Goal: Information Seeking & Learning: Learn about a topic

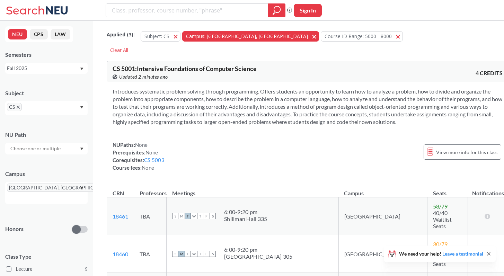
click at [236, 40] on button "Campus: [GEOGRAPHIC_DATA], [GEOGRAPHIC_DATA] [GEOGRAPHIC_DATA], [GEOGRAPHIC_DAT…" at bounding box center [250, 36] width 137 height 10
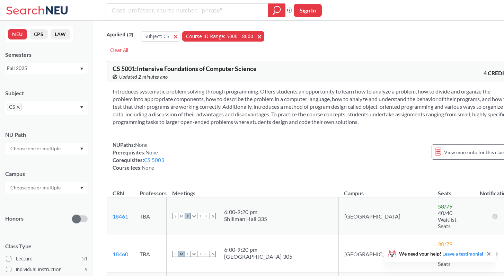
click at [253, 38] on button "Course ID Range: 5000 - 8000 5000 - 8000" at bounding box center [223, 36] width 82 height 10
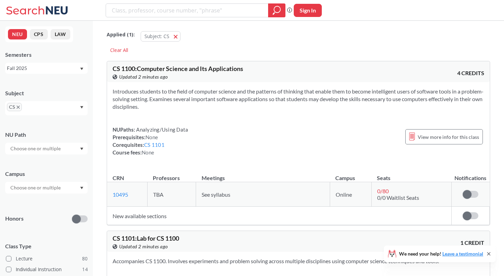
click at [18, 110] on span "CS" at bounding box center [14, 107] width 15 height 8
click at [21, 107] on span "CS" at bounding box center [14, 107] width 15 height 8
click at [18, 108] on icon "X to remove pill" at bounding box center [18, 107] width 3 height 3
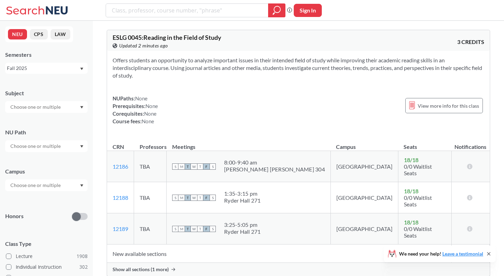
click at [69, 107] on div at bounding box center [46, 107] width 82 height 12
click at [36, 108] on input "text" at bounding box center [36, 107] width 58 height 8
type input "in"
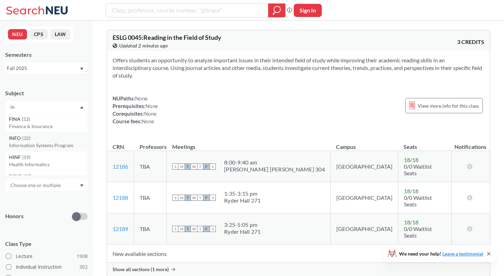
click at [30, 145] on p "Information Systems Program" at bounding box center [48, 145] width 78 height 7
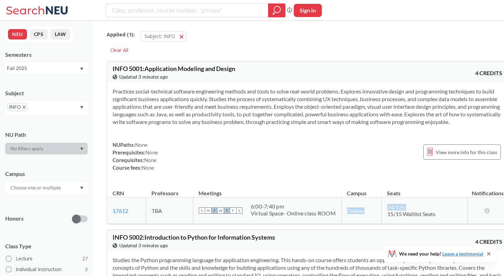
drag, startPoint x: 338, startPoint y: 220, endPoint x: 377, endPoint y: 220, distance: 38.5
click at [377, 220] on tr "17612 View this section on Banner. TBA S M T W T F S 6:00 - 7:40 pm Virtual Spa…" at bounding box center [307, 211] width 401 height 27
click at [356, 220] on td "Online" at bounding box center [361, 211] width 40 height 27
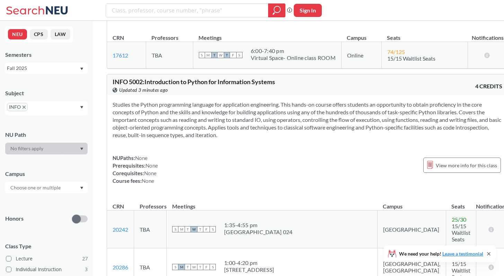
scroll to position [220, 0]
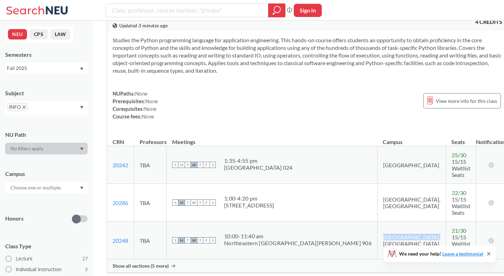
drag, startPoint x: 323, startPoint y: 220, endPoint x: 367, endPoint y: 222, distance: 43.7
click at [377, 222] on td "[GEOGRAPHIC_DATA], [GEOGRAPHIC_DATA]" at bounding box center [411, 241] width 69 height 38
click at [377, 224] on td "[GEOGRAPHIC_DATA], [GEOGRAPHIC_DATA]" at bounding box center [411, 241] width 69 height 38
click at [173, 264] on icon at bounding box center [174, 265] width 4 height 3
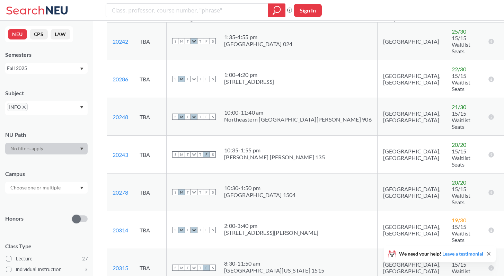
scroll to position [343, 0]
drag, startPoint x: 230, startPoint y: 121, endPoint x: 273, endPoint y: 127, distance: 43.6
click at [273, 147] on div "S M T W T F S 10:35 - 1:55 pm [PERSON_NAME] [PERSON_NAME] 135" at bounding box center [272, 154] width 200 height 15
drag, startPoint x: 329, startPoint y: 125, endPoint x: 373, endPoint y: 128, distance: 44.4
click at [377, 136] on td "[GEOGRAPHIC_DATA], [GEOGRAPHIC_DATA]" at bounding box center [411, 155] width 69 height 38
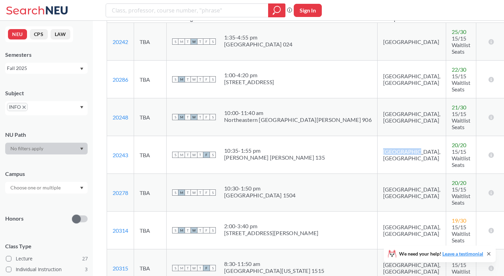
click at [377, 136] on td "[GEOGRAPHIC_DATA], [GEOGRAPHIC_DATA]" at bounding box center [411, 155] width 69 height 38
drag, startPoint x: 392, startPoint y: 120, endPoint x: 442, endPoint y: 128, distance: 51.2
click at [446, 136] on td "20 / 20 15/15 Waitlist Seats" at bounding box center [461, 155] width 30 height 38
click at [452, 148] on span "15/15 Waitlist Seats" at bounding box center [461, 158] width 19 height 20
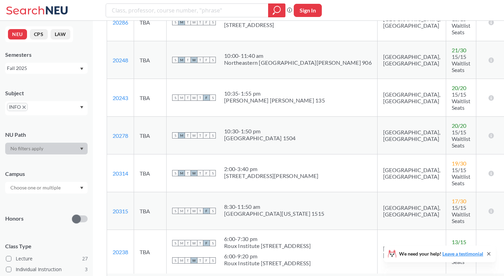
scroll to position [401, 0]
click at [153, 276] on icon at bounding box center [155, 280] width 4 height 3
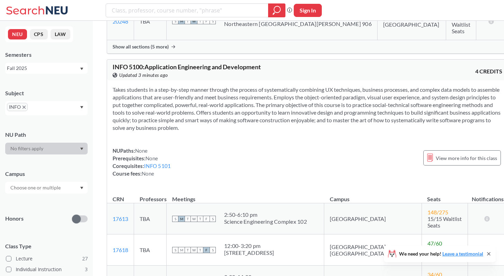
scroll to position [527, 0]
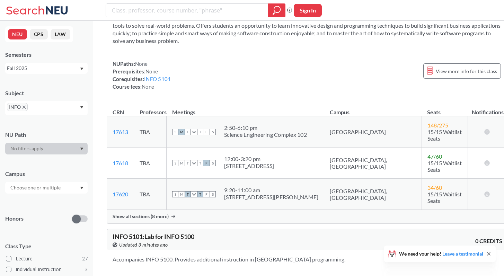
click at [172, 210] on div "Show all sections (8 more)" at bounding box center [307, 216] width 401 height 13
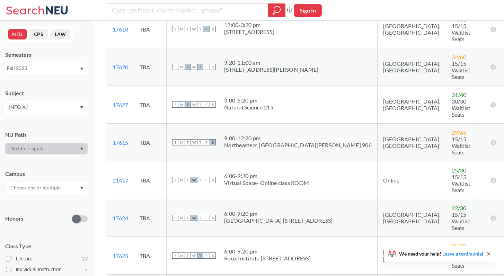
scroll to position [670, 0]
drag, startPoint x: 333, startPoint y: 93, endPoint x: 369, endPoint y: 94, distance: 36.1
click at [377, 162] on td "Online" at bounding box center [411, 181] width 69 height 38
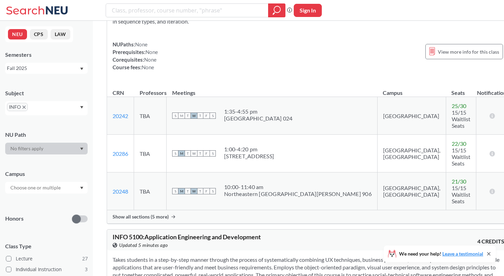
scroll to position [316, 0]
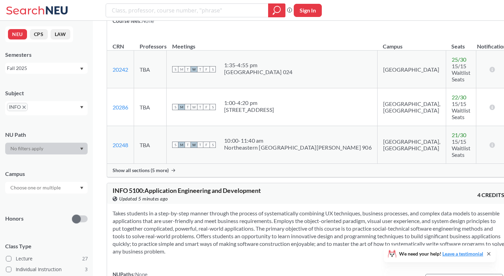
click at [156, 164] on div "Show all sections (5 more)" at bounding box center [308, 170] width 403 height 13
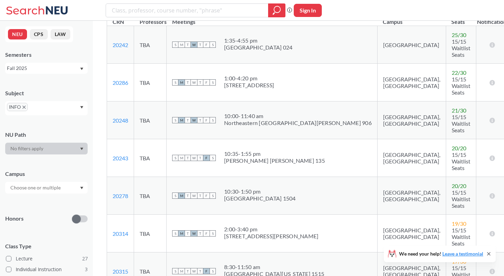
scroll to position [342, 0]
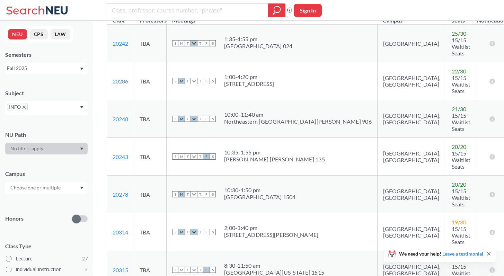
click at [250, 149] on div "10:35 - 1:55 pm [PERSON_NAME][GEOGRAPHIC_DATA][PERSON_NAME] 135" at bounding box center [274, 156] width 101 height 15
click at [125, 116] on link "20248" at bounding box center [121, 119] width 16 height 7
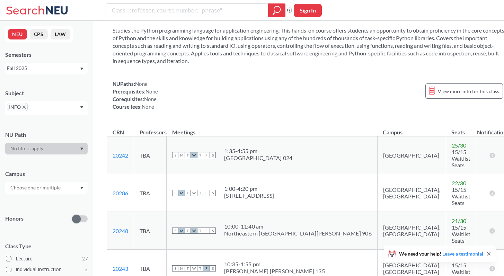
scroll to position [199, 0]
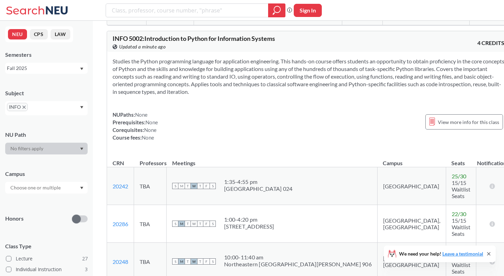
click at [337, 96] on section "Studies the Python programming language for application engineering. This hands…" at bounding box center [309, 77] width 392 height 38
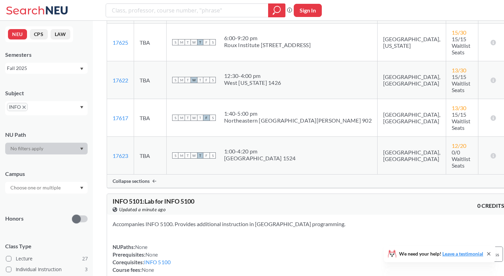
scroll to position [1081, 0]
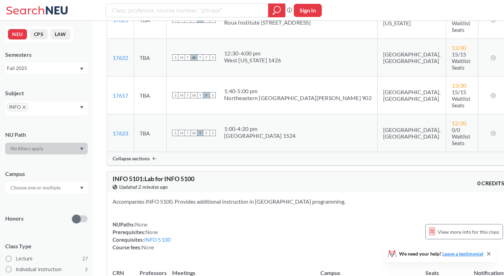
scroll to position [1140, 0]
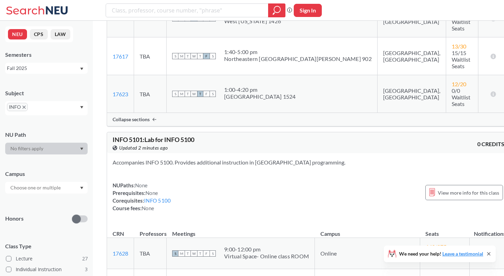
drag, startPoint x: 321, startPoint y: 183, endPoint x: 369, endPoint y: 185, distance: 47.9
drag, startPoint x: 178, startPoint y: 185, endPoint x: 234, endPoint y: 186, distance: 56.2
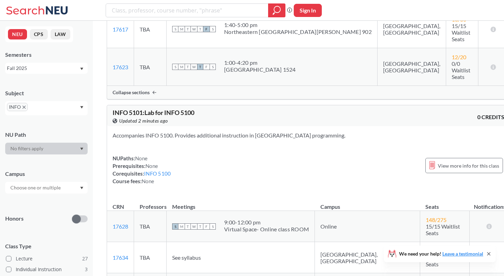
scroll to position [1167, 0]
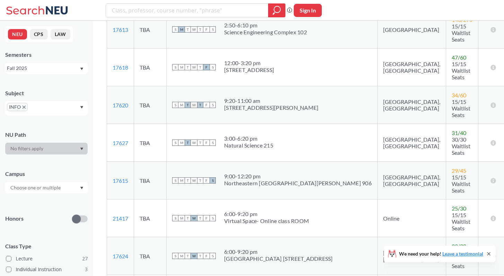
scroll to position [827, 0]
drag, startPoint x: 228, startPoint y: 85, endPoint x: 314, endPoint y: 92, distance: 86.9
click at [314, 211] on div "S M T W T F S 6:00 - 9:20 pm Virtual Space- Online class ROOM" at bounding box center [272, 218] width 200 height 15
click at [255, 211] on div "6:00 - 9:20 pm Virtual Space- Online class ROOM" at bounding box center [266, 218] width 85 height 15
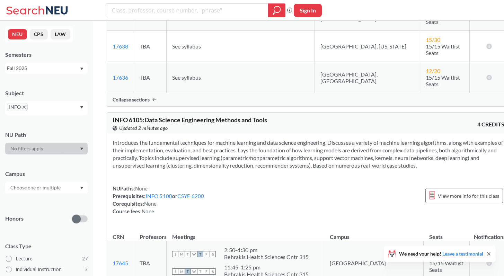
scroll to position [1640, 0]
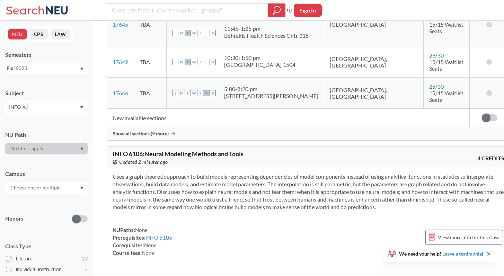
scroll to position [1906, 0]
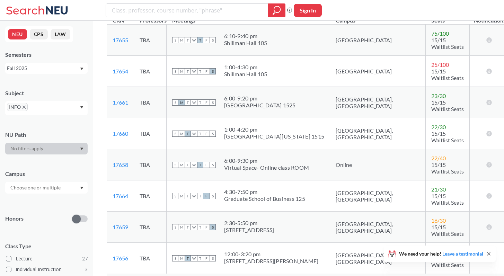
scroll to position [2313, 0]
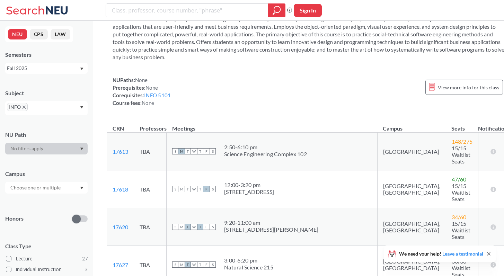
scroll to position [712, 0]
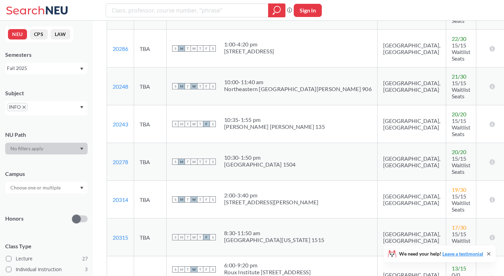
scroll to position [369, 0]
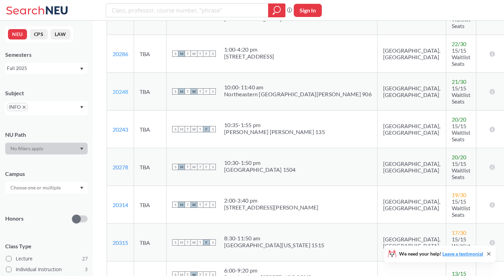
click at [124, 88] on link "20248" at bounding box center [121, 91] width 16 height 7
